Goal: Task Accomplishment & Management: Manage account settings

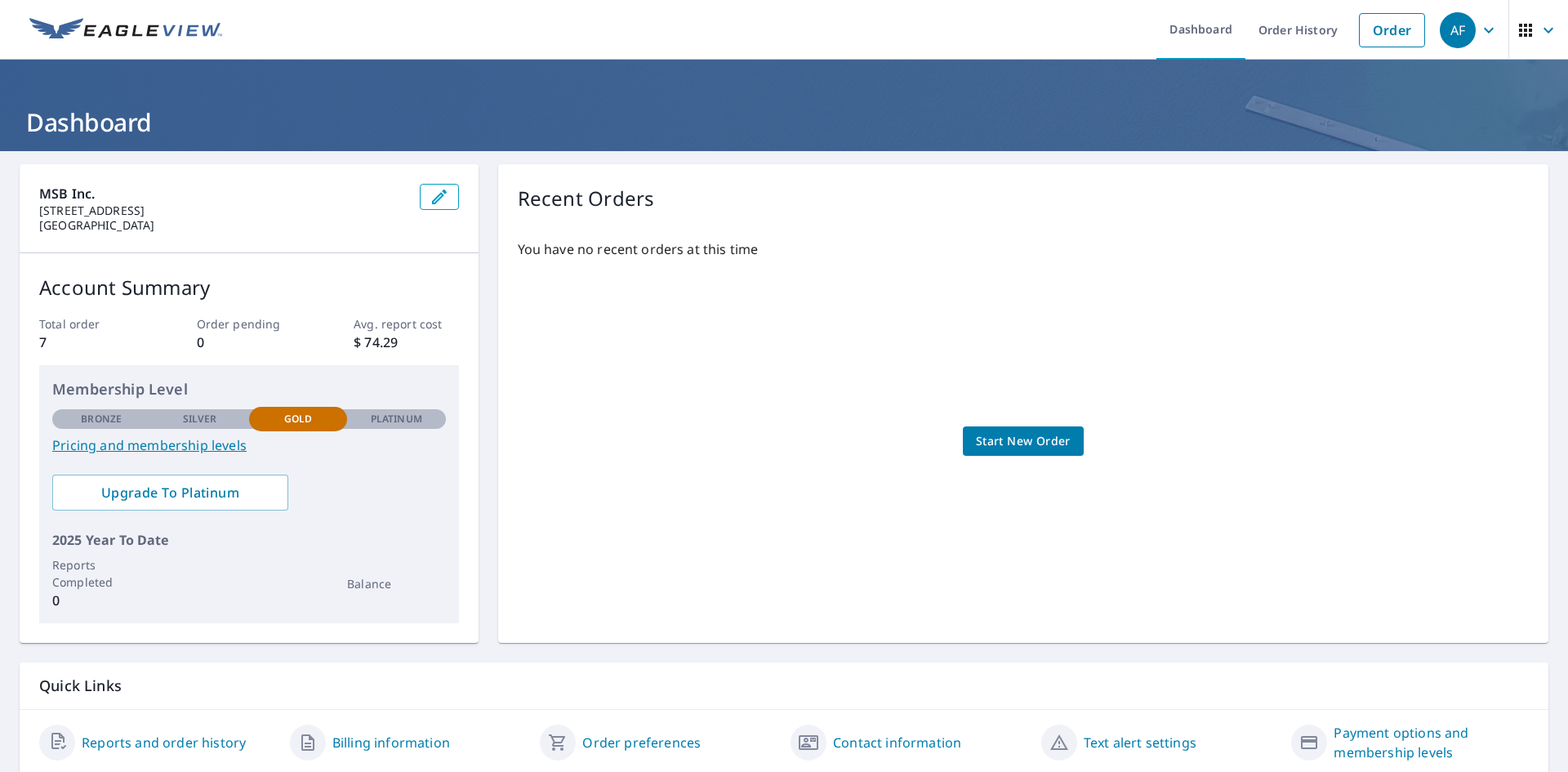
scroll to position [58, 0]
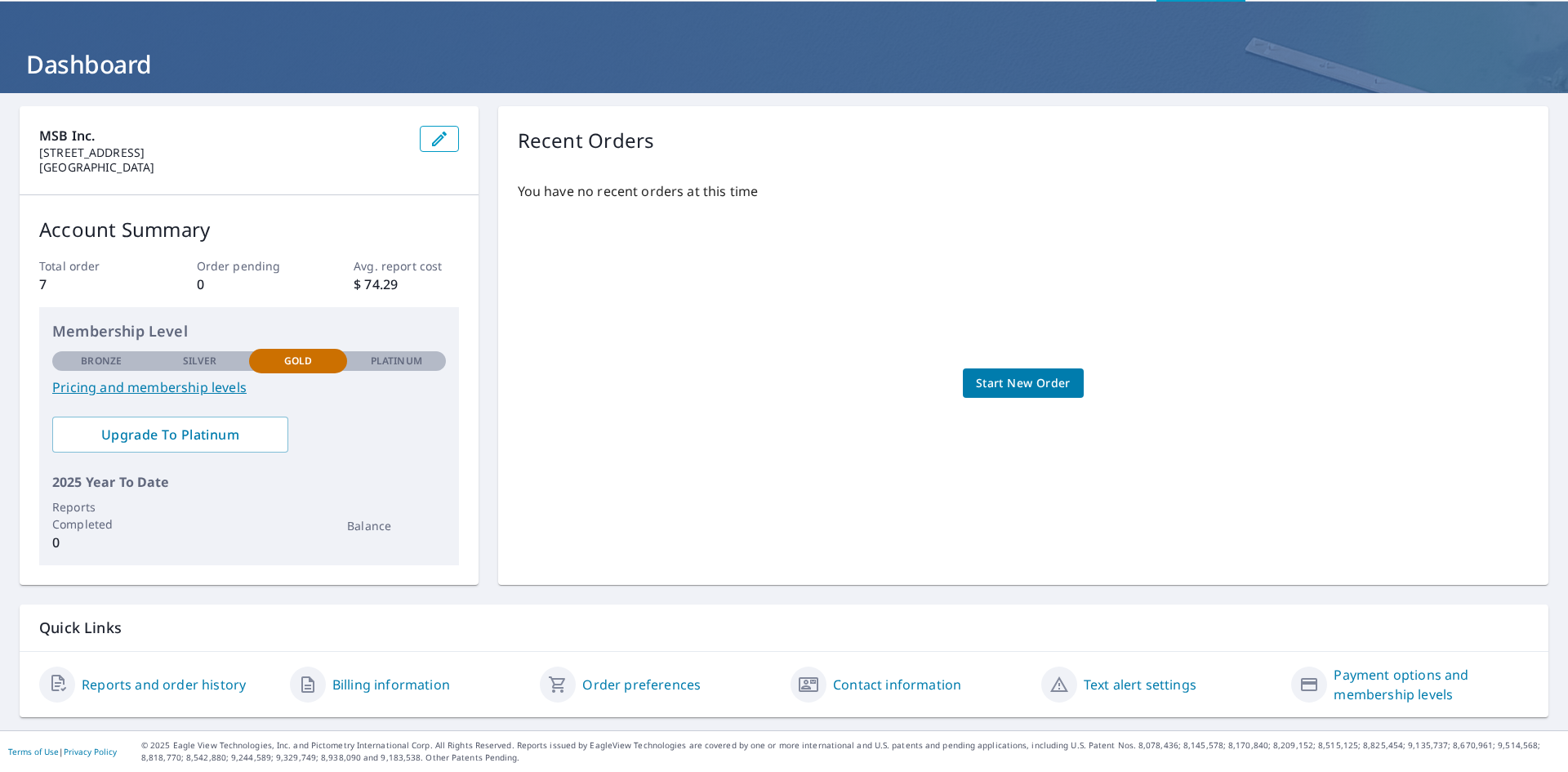
click at [1367, 682] on link "Payment options and membership levels" at bounding box center [1430, 684] width 195 height 39
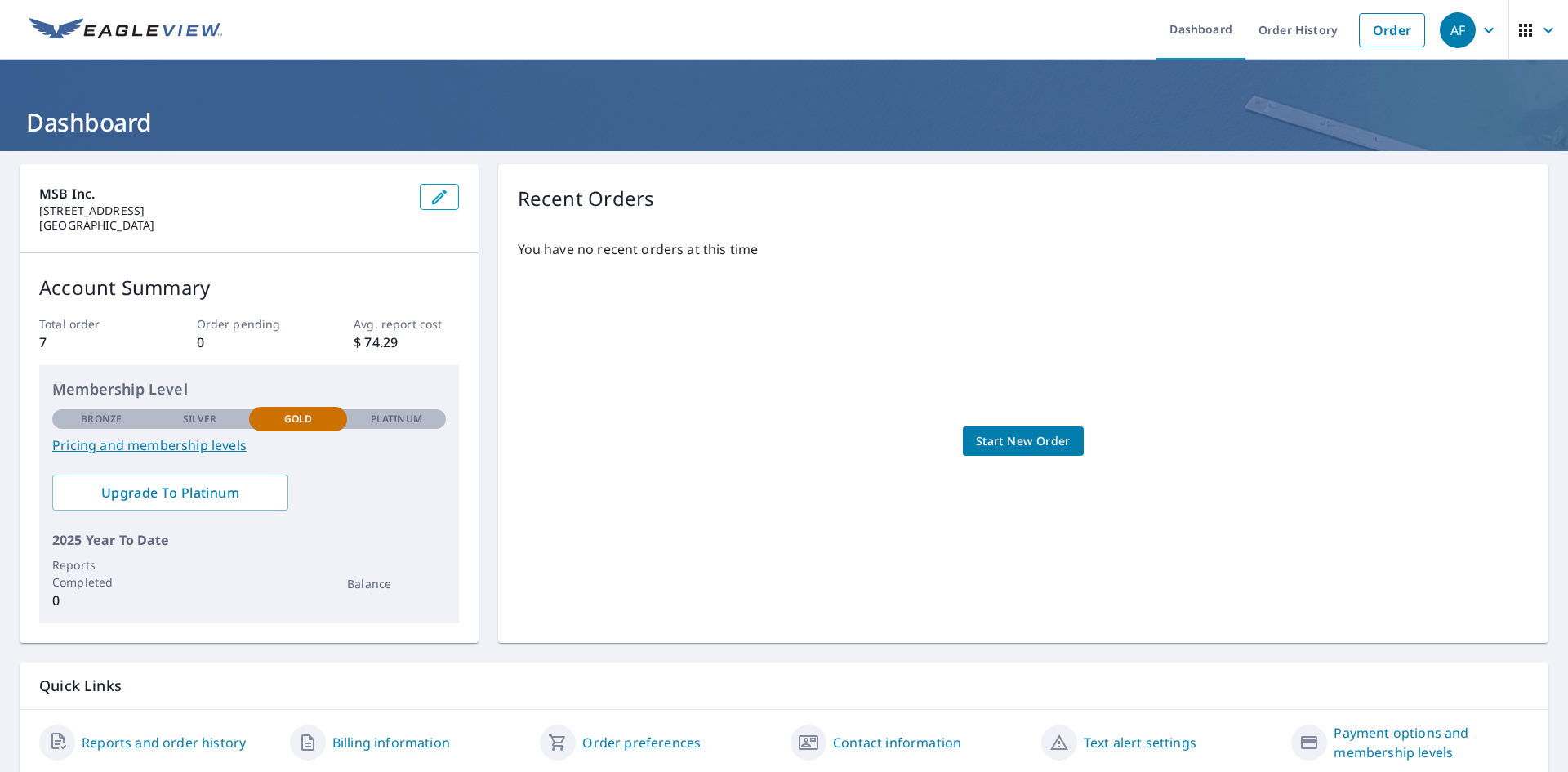
click at [195, 448] on link "Pricing and membership levels" at bounding box center [249, 445] width 393 height 20
drag, startPoint x: 1252, startPoint y: 28, endPoint x: 1329, endPoint y: 71, distance: 88.2
click at [1252, 28] on link "Order History" at bounding box center [1297, 29] width 105 height 60
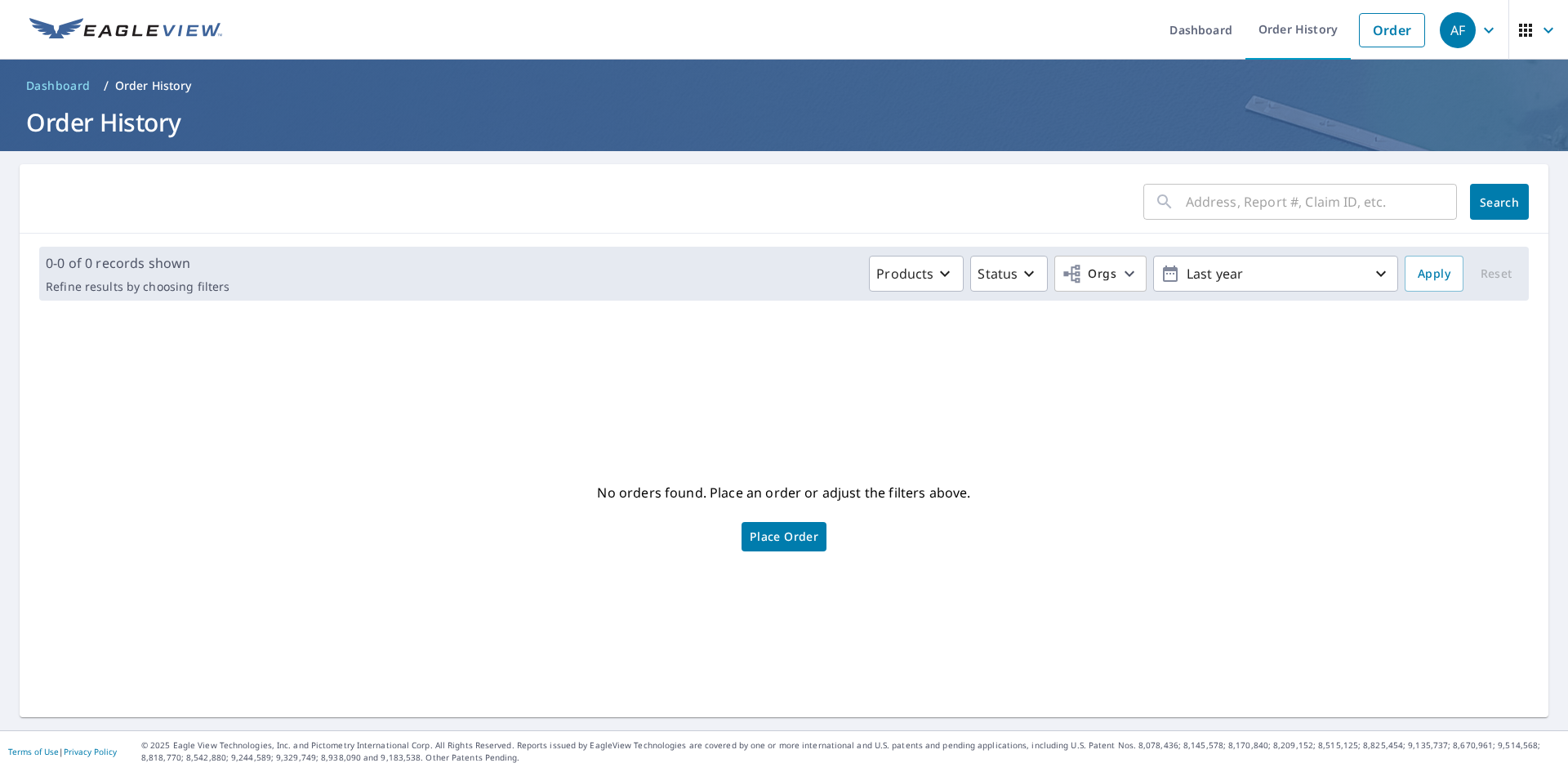
click at [1450, 29] on div "AF" at bounding box center [1458, 30] width 36 height 36
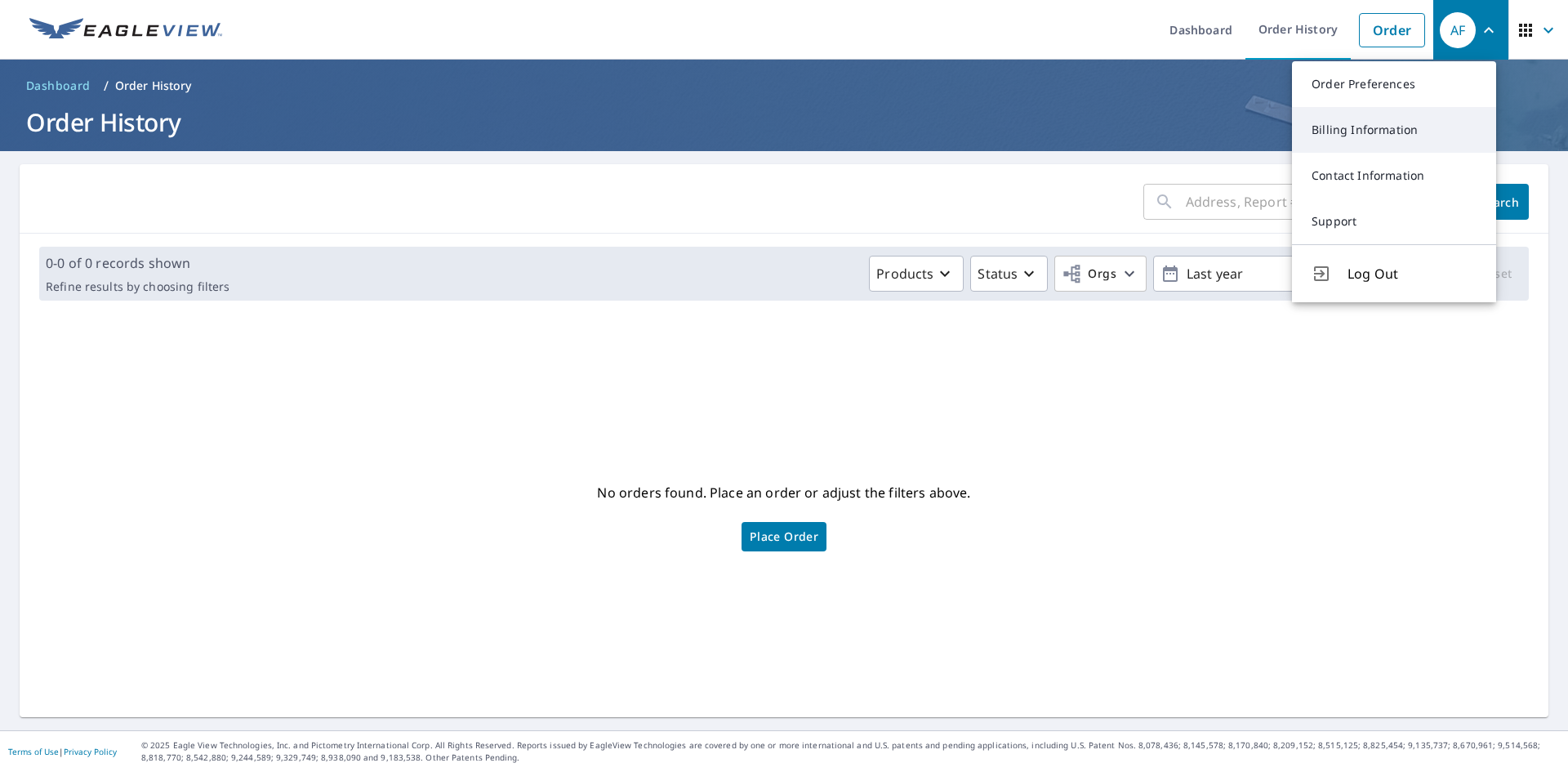
click at [1358, 136] on link "Billing Information" at bounding box center [1393, 130] width 204 height 46
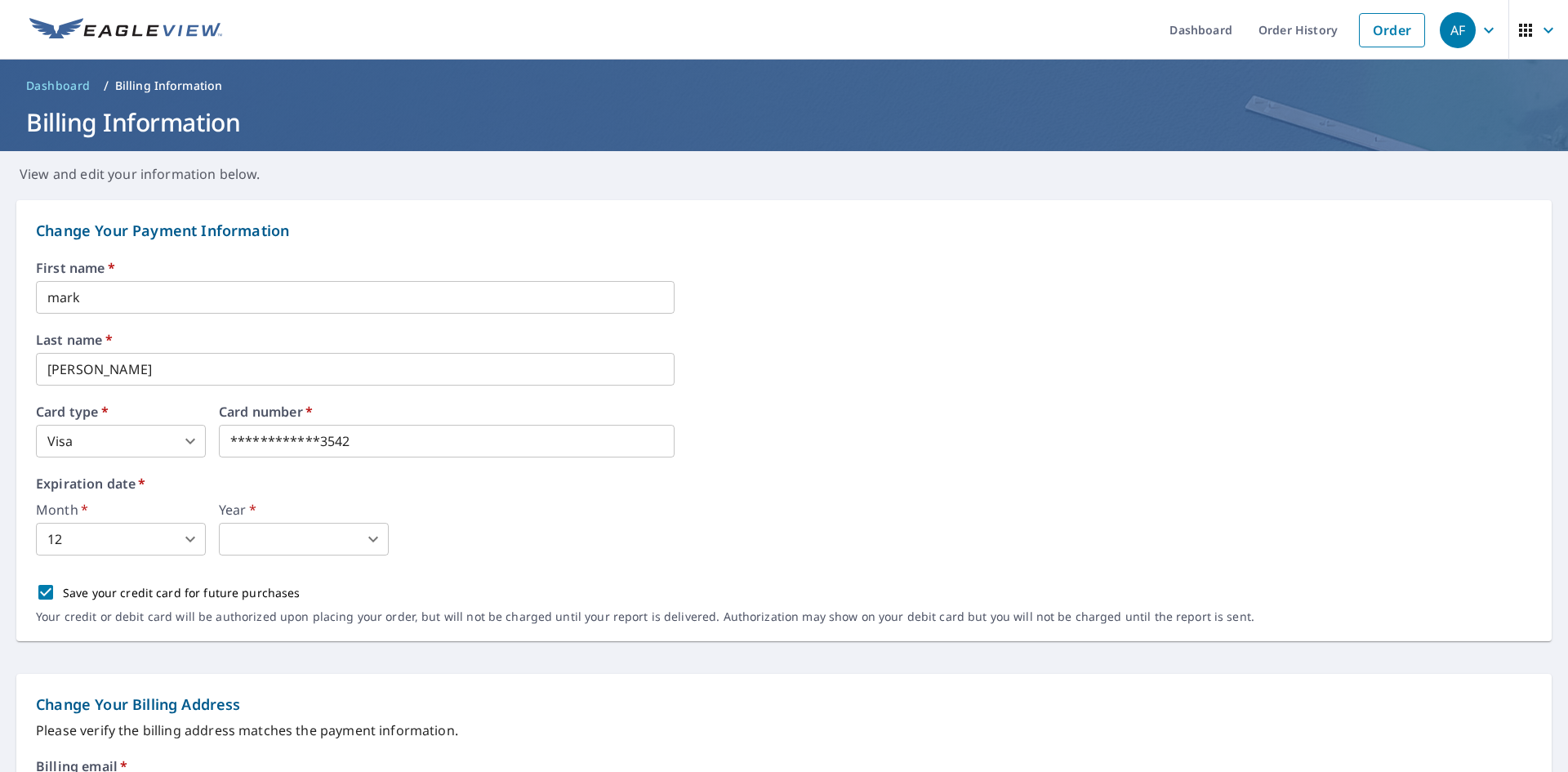
drag, startPoint x: 113, startPoint y: 292, endPoint x: -75, endPoint y: 292, distance: 188.0
click at [0, 292] on html "**********" at bounding box center [784, 386] width 1568 height 772
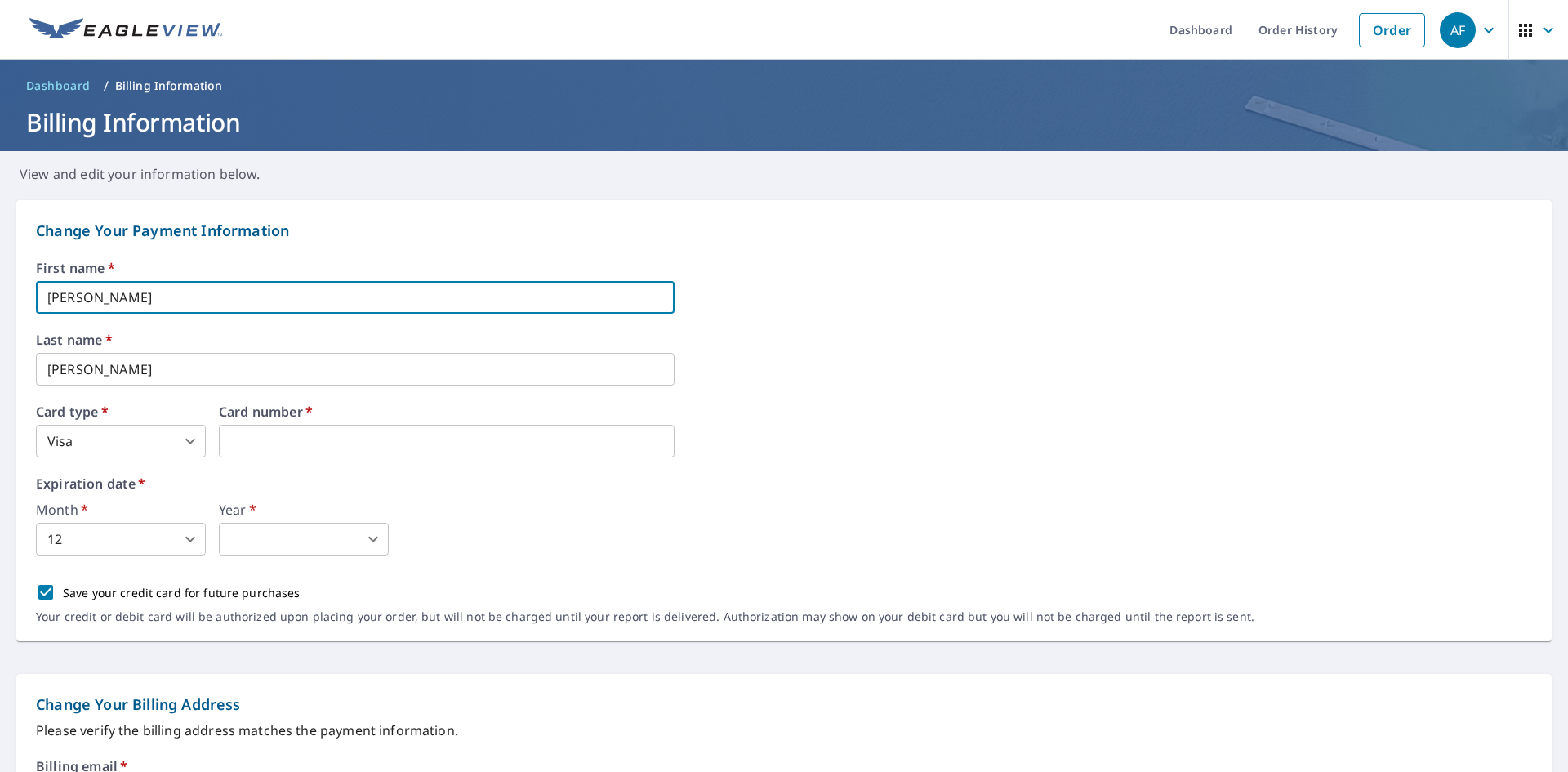
type input "Ashley"
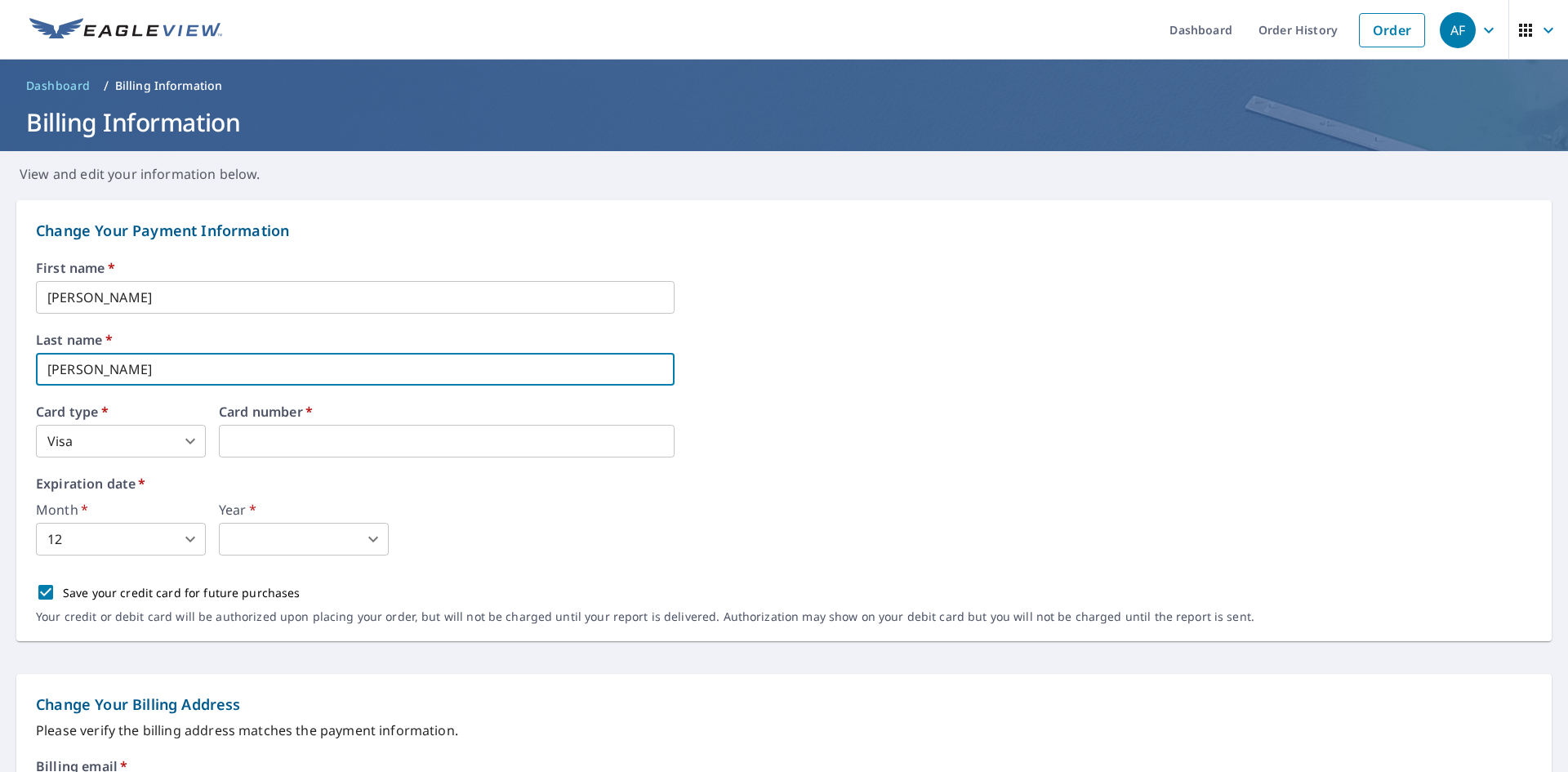
type input "Filippelli"
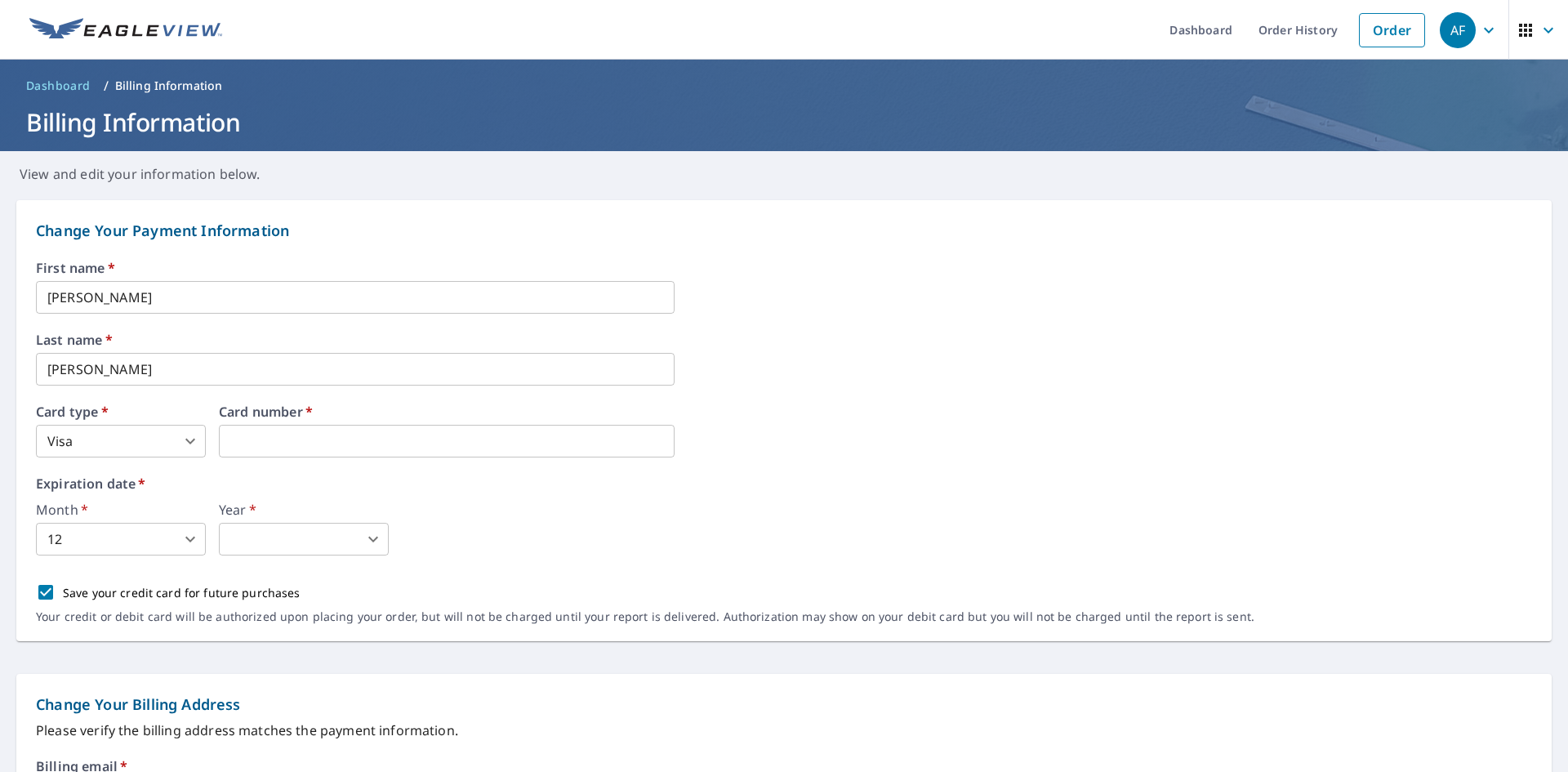
click at [183, 533] on body "AF AF Dashboard Order History Order AF Dashboard / Billing Information Billing …" at bounding box center [784, 386] width 1568 height 772
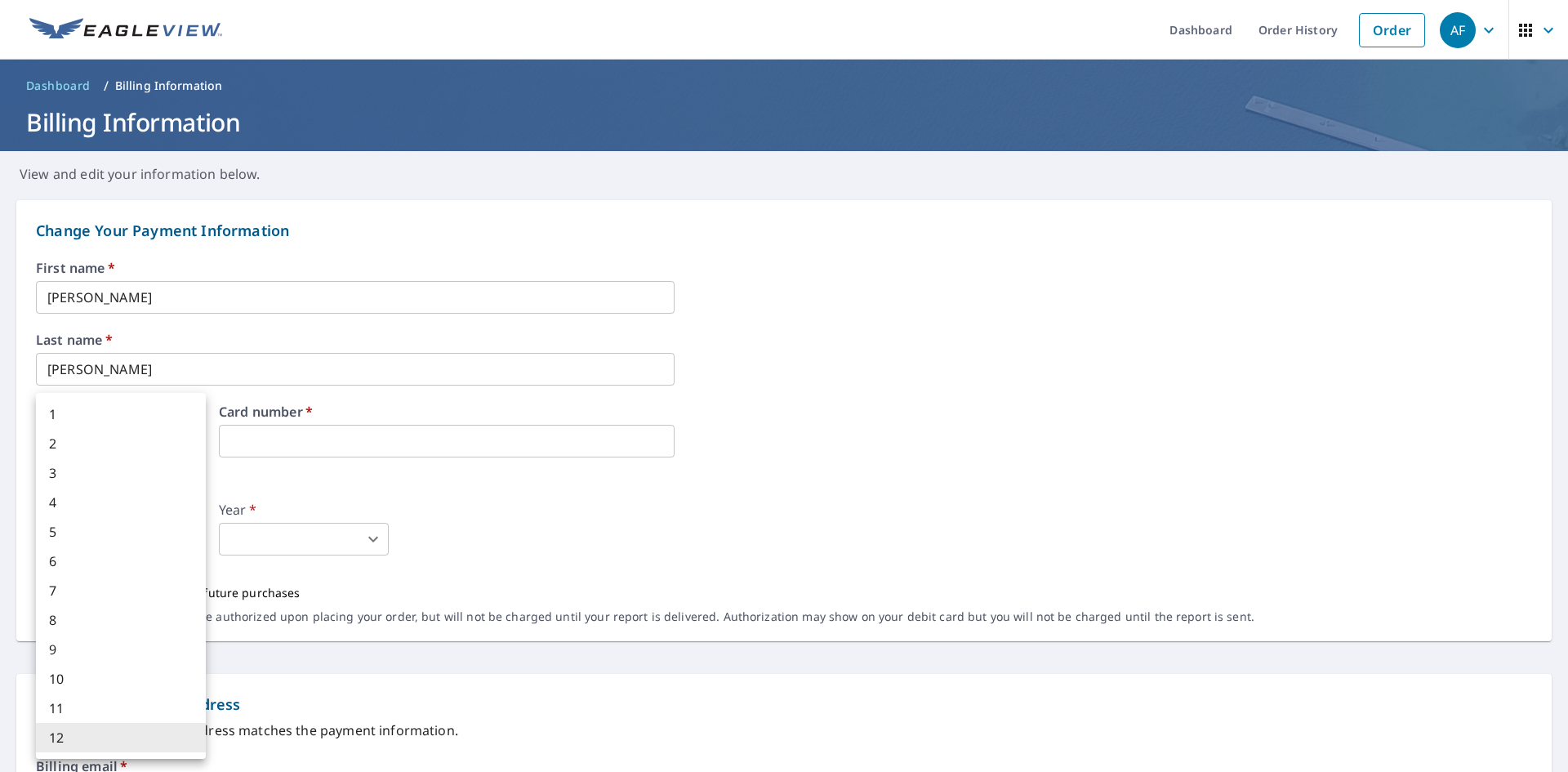
click at [183, 533] on li "5" at bounding box center [121, 531] width 170 height 29
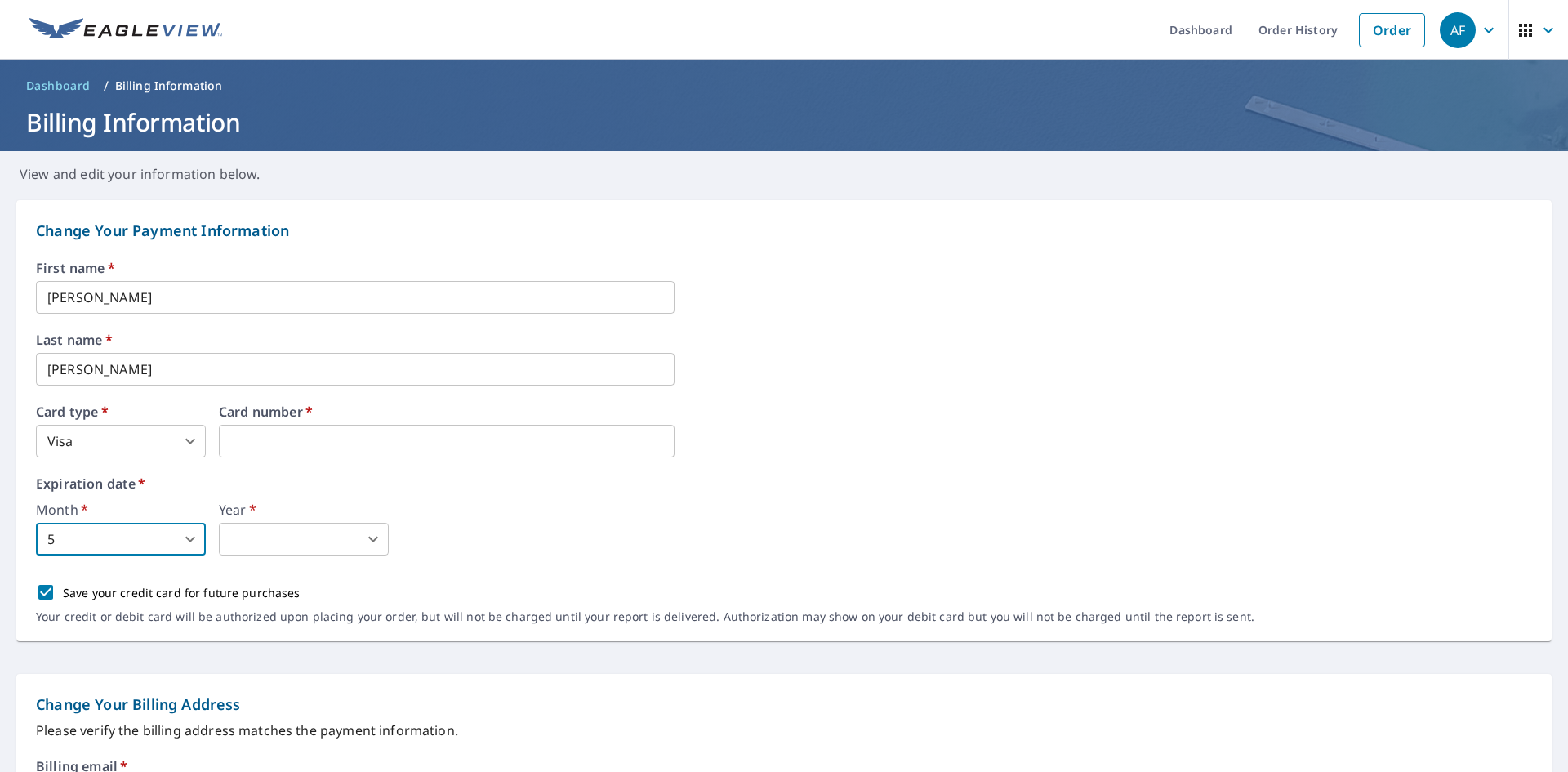
click at [302, 531] on body "AF AF Dashboard Order History Order AF Dashboard / Billing Information Billing …" at bounding box center [784, 386] width 1568 height 772
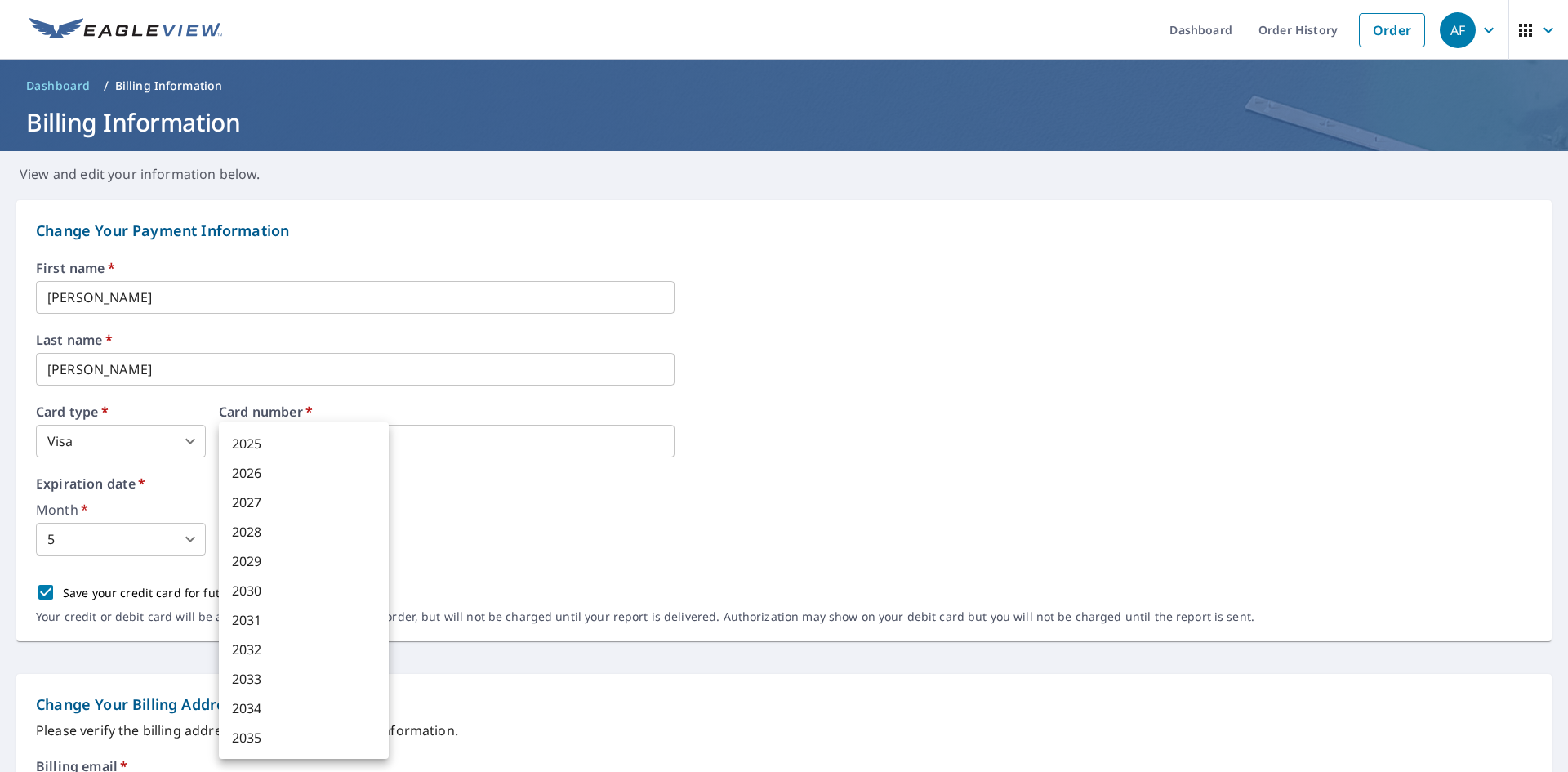
click at [179, 536] on div at bounding box center [784, 386] width 1568 height 772
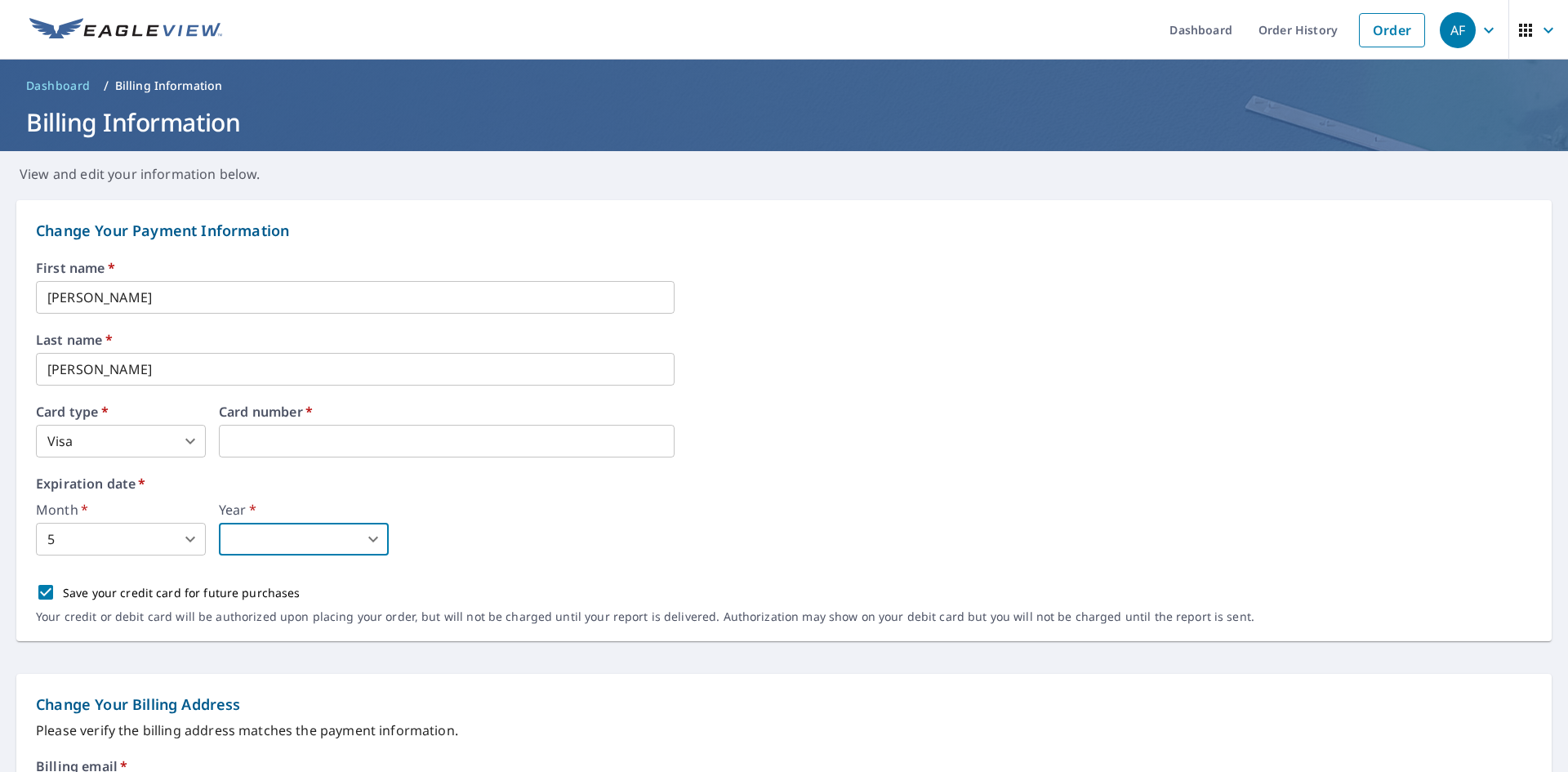
click at [177, 536] on body "AF AF Dashboard Order History Order AF Dashboard / Billing Information Billing …" at bounding box center [784, 386] width 1568 height 772
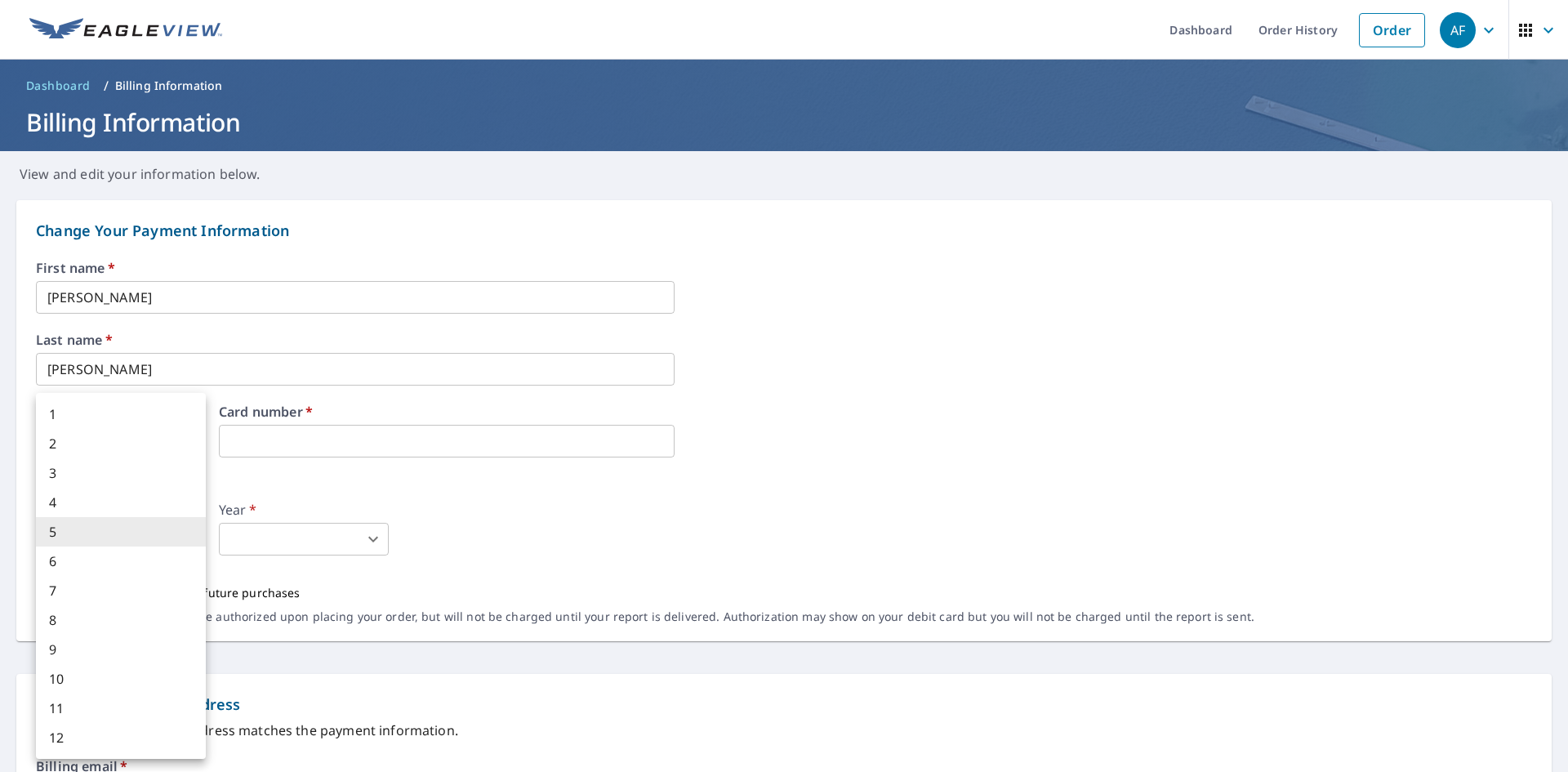
click at [87, 739] on li "12" at bounding box center [121, 737] width 170 height 29
type input "12"
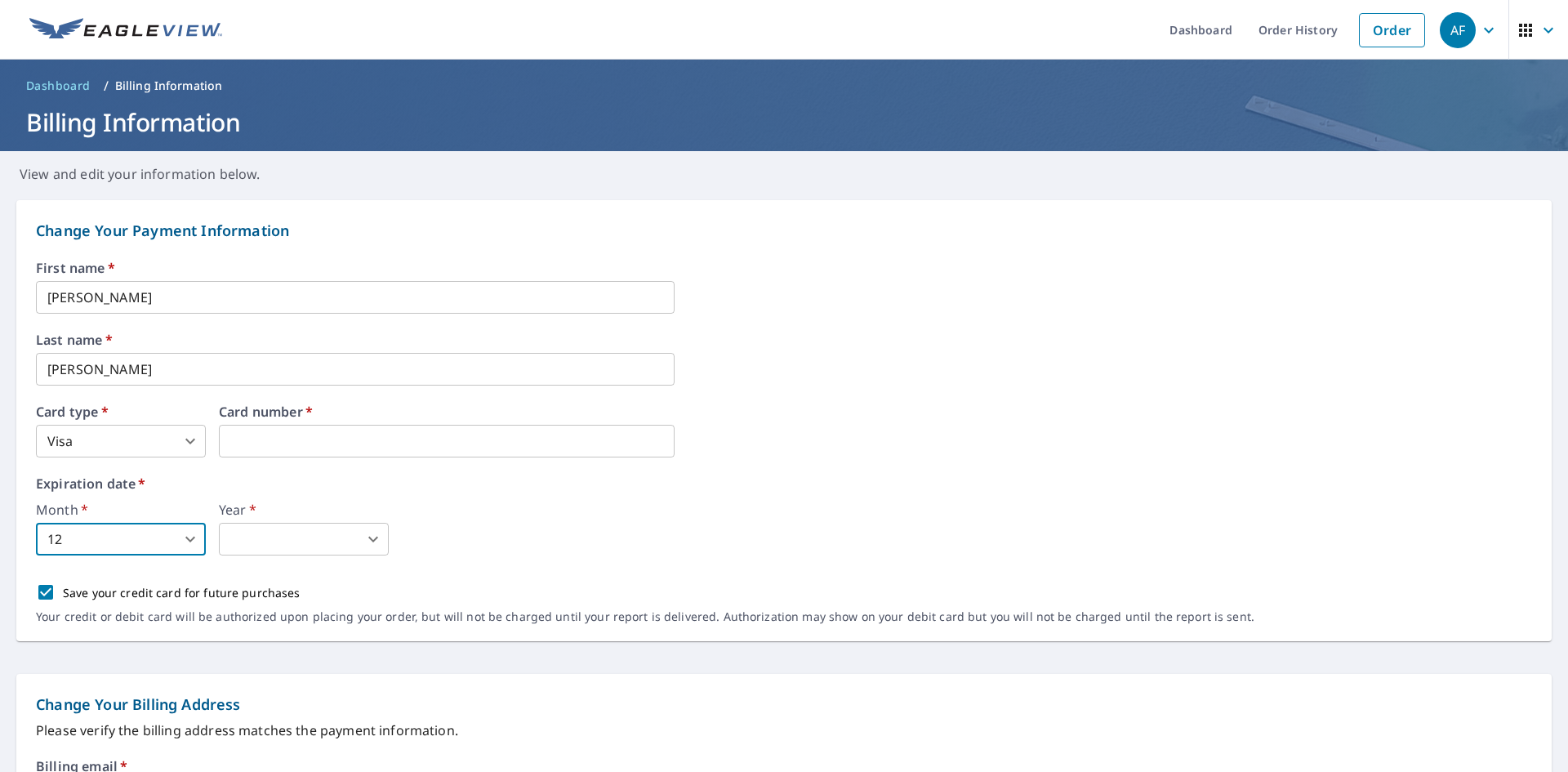
click at [317, 546] on body "AF AF Dashboard Order History Order AF Dashboard / Billing Information Billing …" at bounding box center [784, 386] width 1568 height 772
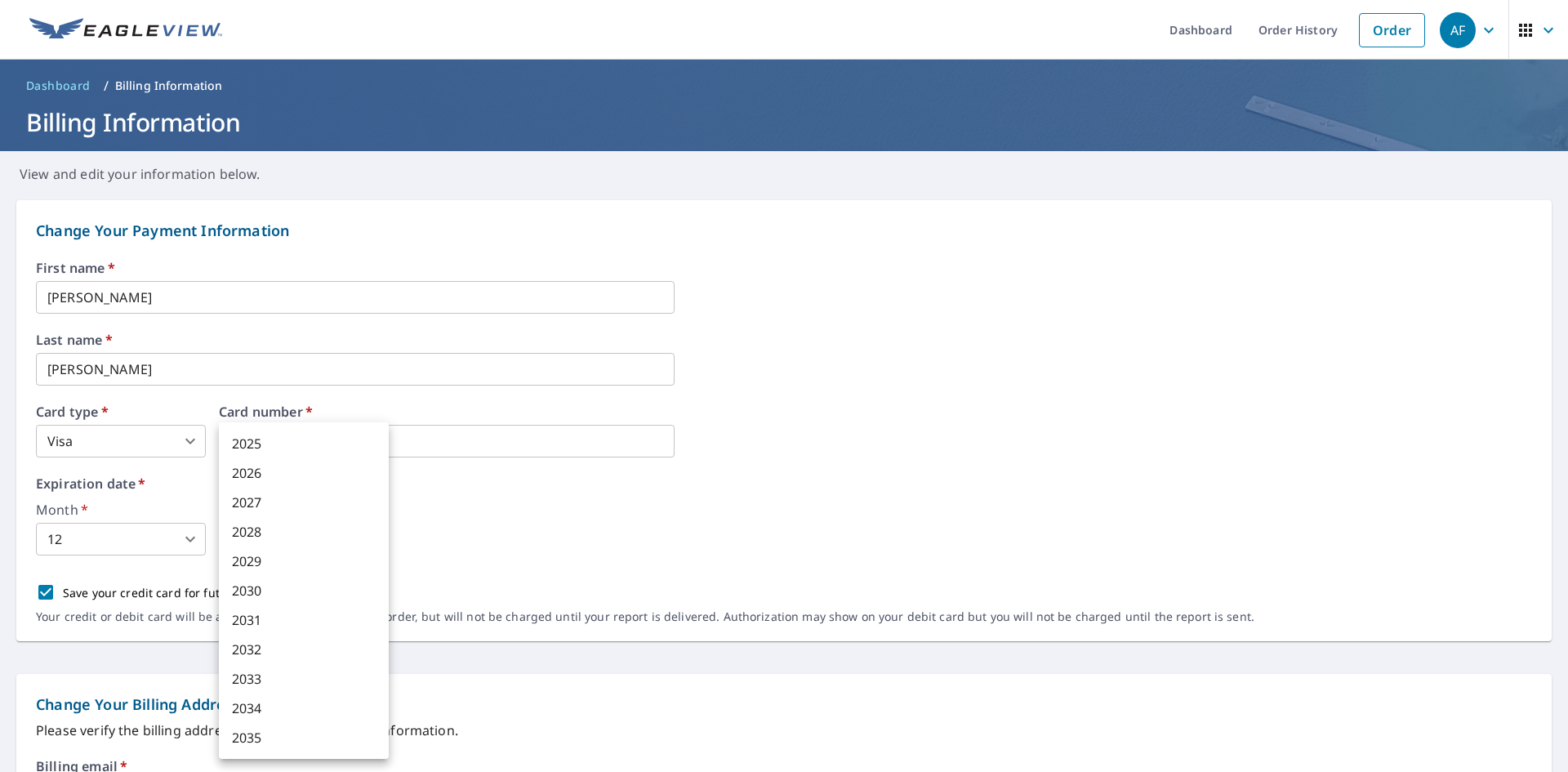
click at [288, 536] on li "2028" at bounding box center [303, 531] width 170 height 29
type input "2028"
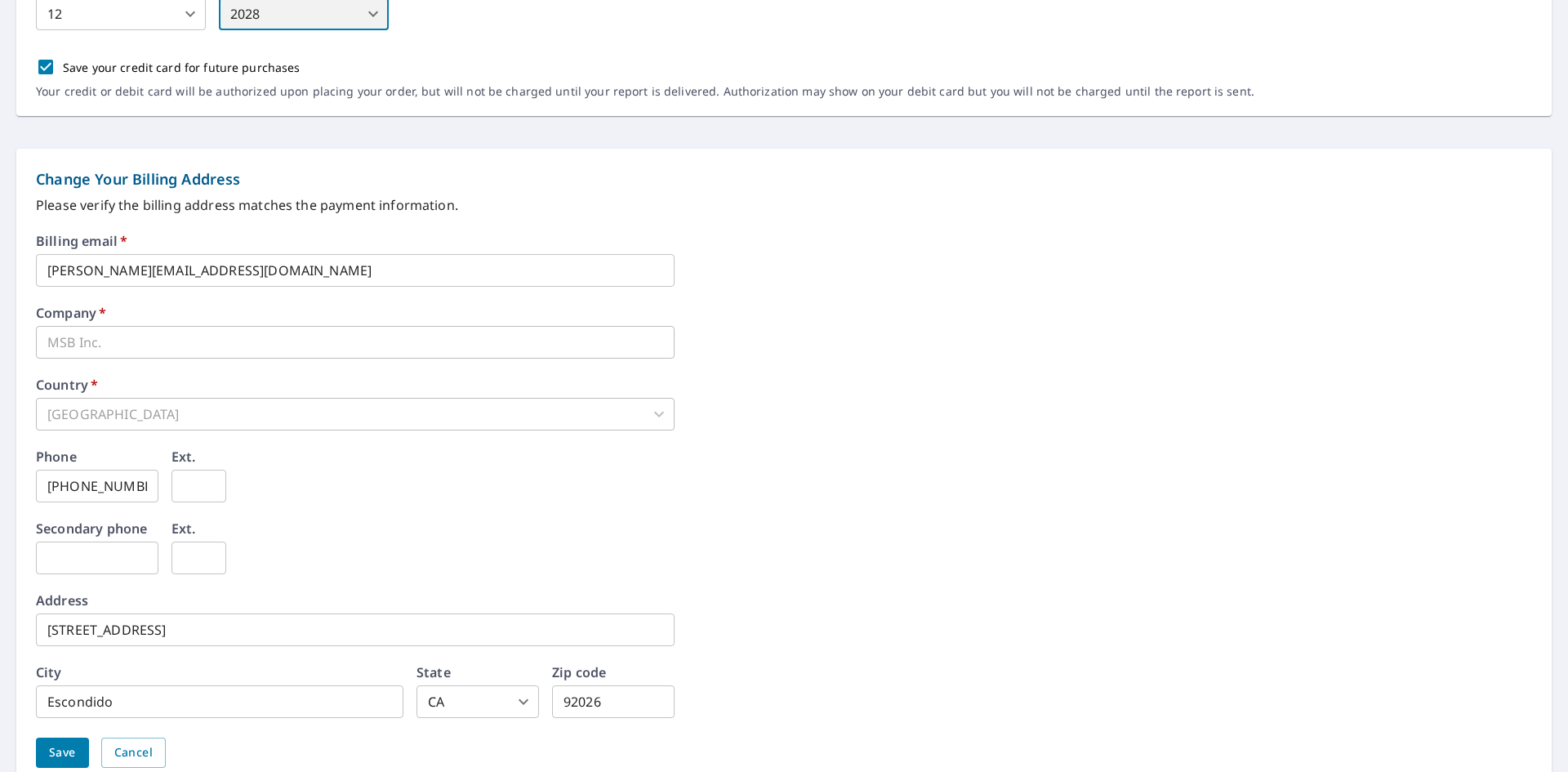
scroll to position [571, 0]
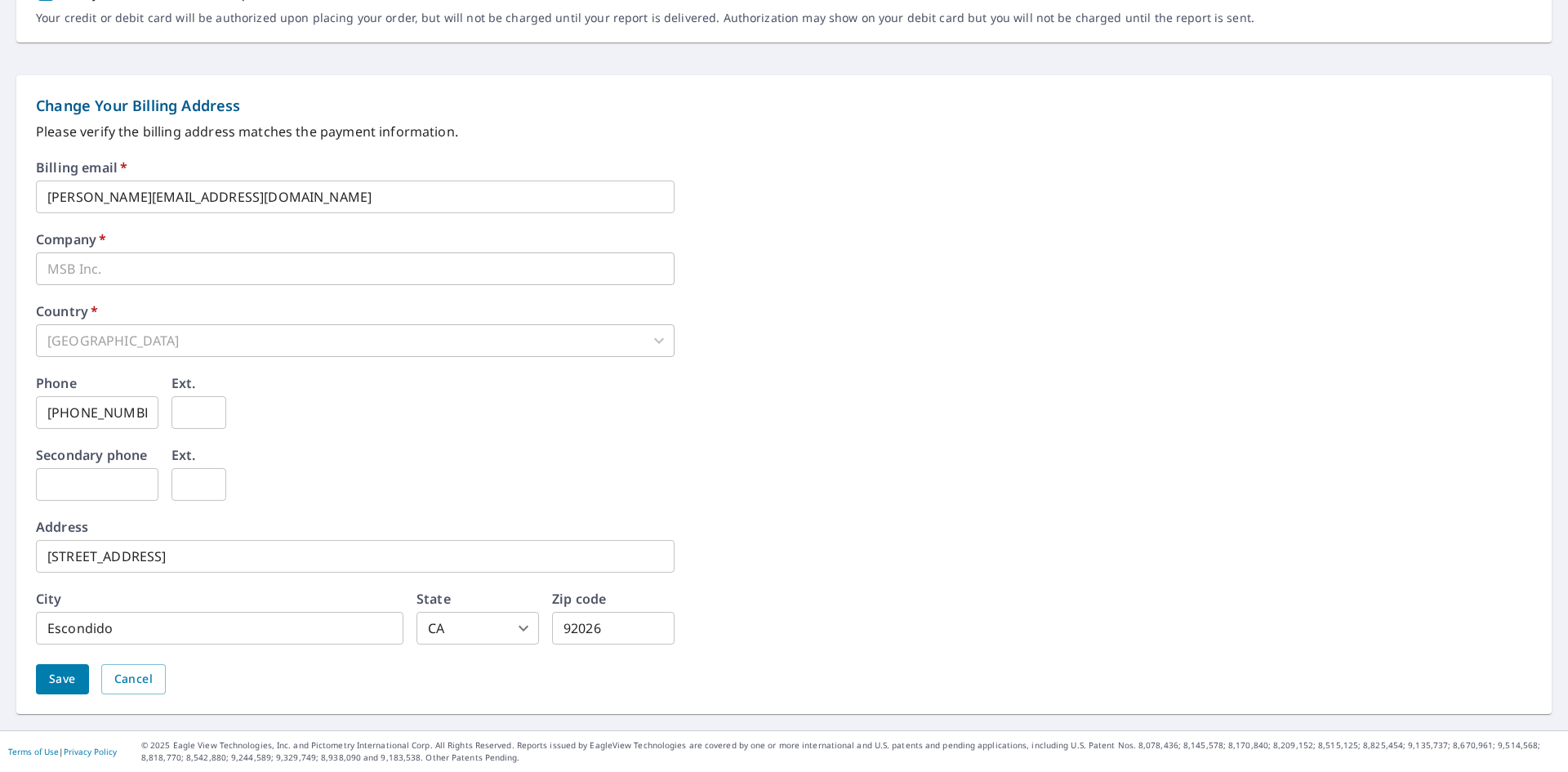
click at [66, 683] on span "Save" at bounding box center [63, 679] width 27 height 20
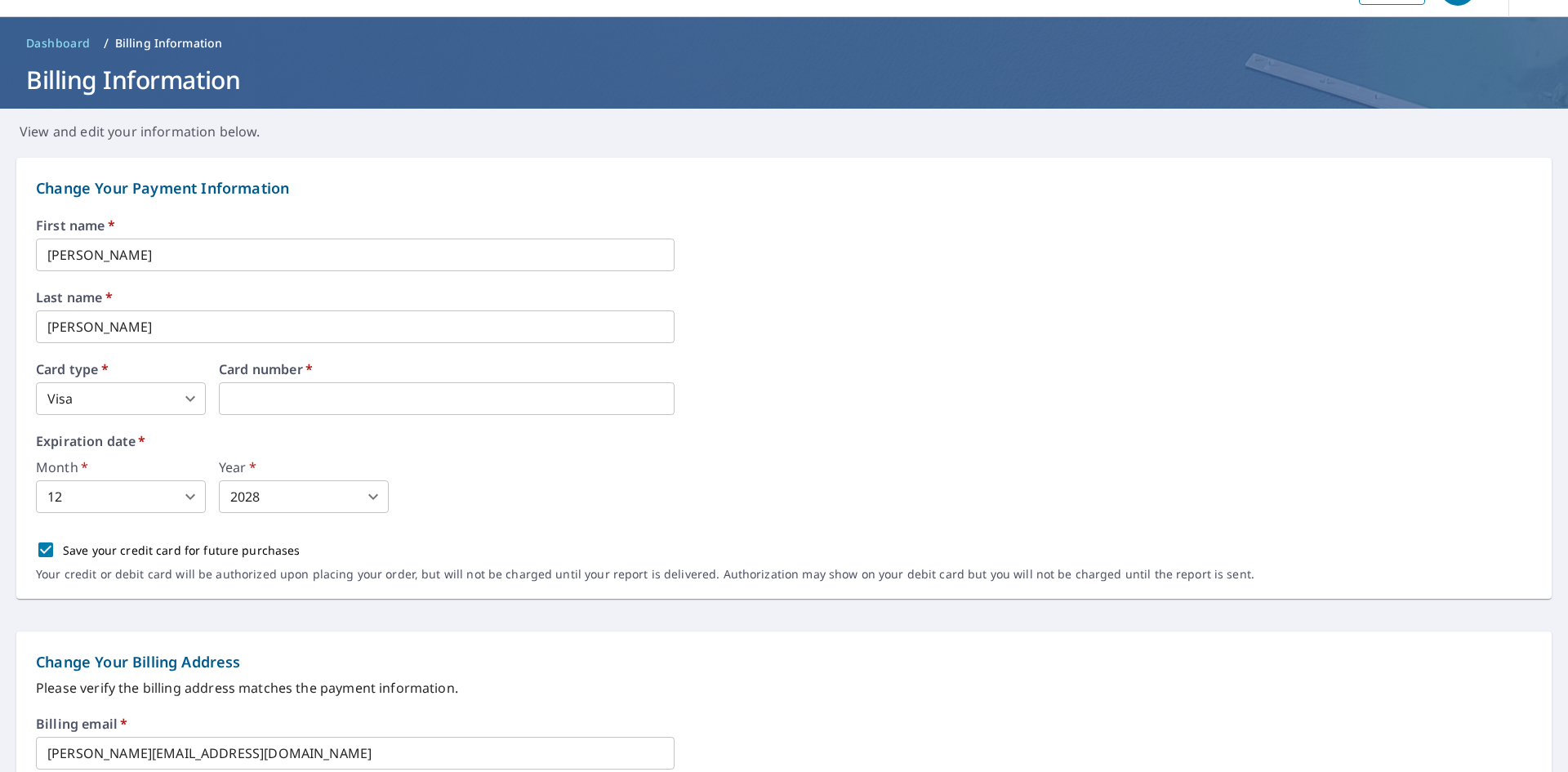
scroll to position [0, 0]
